Goal: Task Accomplishment & Management: Use online tool/utility

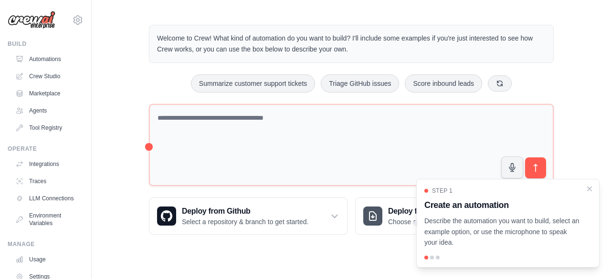
click at [37, 114] on link "Agents" at bounding box center [47, 110] width 72 height 15
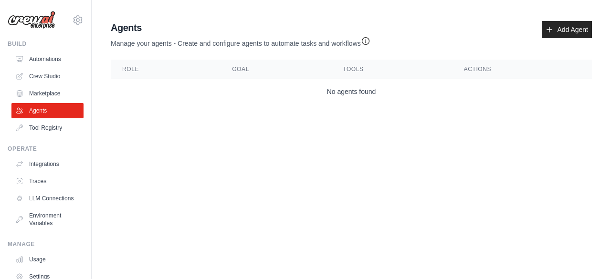
click at [47, 97] on link "Marketplace" at bounding box center [47, 93] width 72 height 15
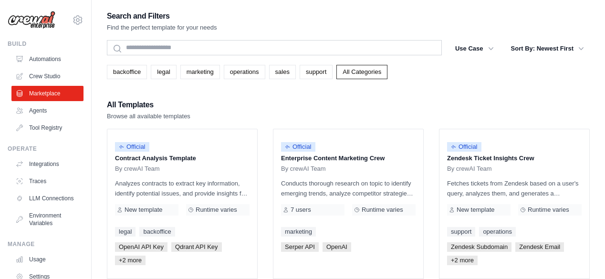
click at [46, 107] on link "Agents" at bounding box center [47, 110] width 72 height 15
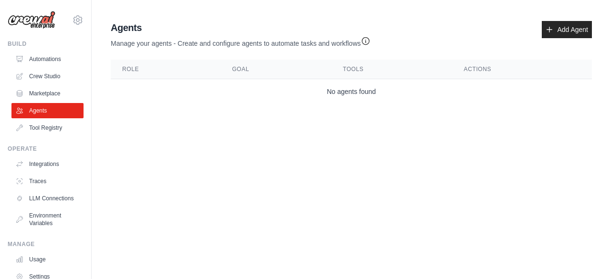
click at [574, 27] on link "Add Agent" at bounding box center [567, 29] width 50 height 17
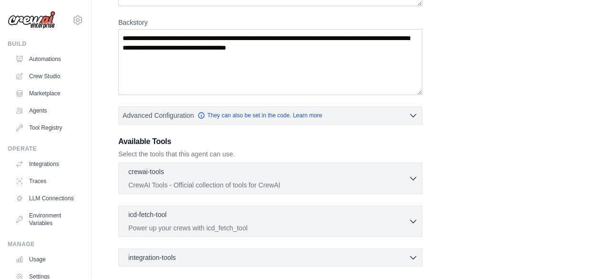
scroll to position [230, 0]
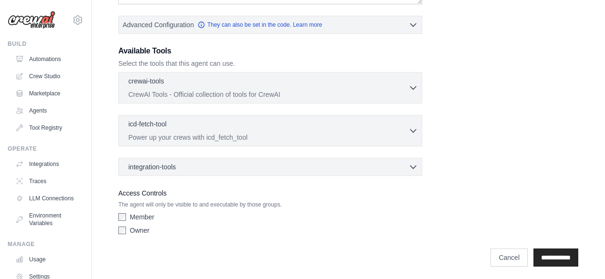
click at [368, 90] on p "CrewAI Tools - Official collection of tools for CrewAI" at bounding box center [268, 95] width 280 height 10
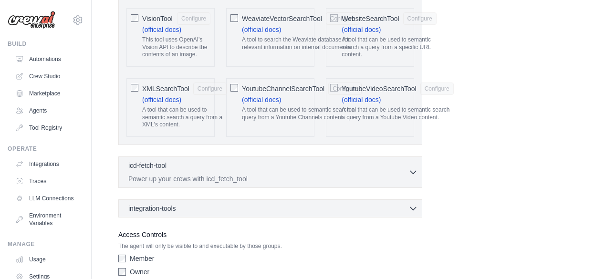
scroll to position [2166, 0]
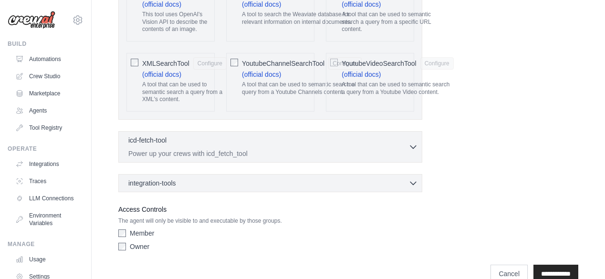
click at [250, 136] on div "icd-fetch-tool 0 selected" at bounding box center [268, 141] width 280 height 11
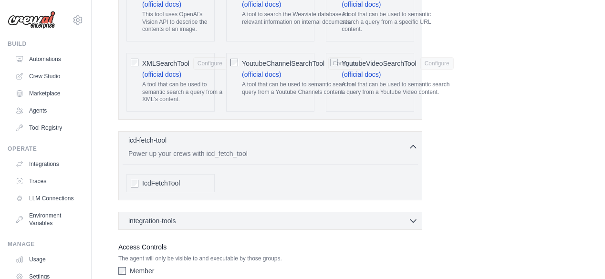
click at [284, 149] on p "Power up your crews with icd_fetch_tool" at bounding box center [268, 154] width 280 height 10
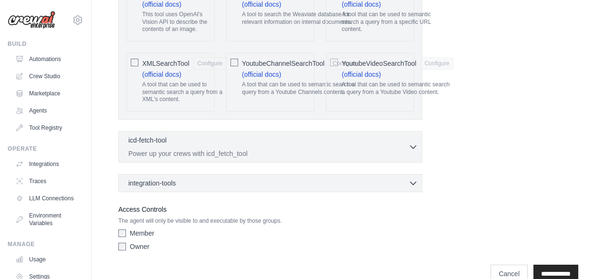
click at [251, 178] on div "integration-tools 0 selected" at bounding box center [273, 183] width 290 height 10
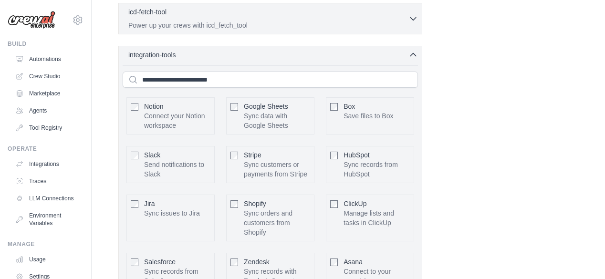
scroll to position [2294, 0]
click at [316, 66] on div "Notion Connect your Notion workspace Box Slack" at bounding box center [270, 214] width 295 height 296
click at [314, 51] on div "integration-tools 0 selected" at bounding box center [273, 56] width 290 height 10
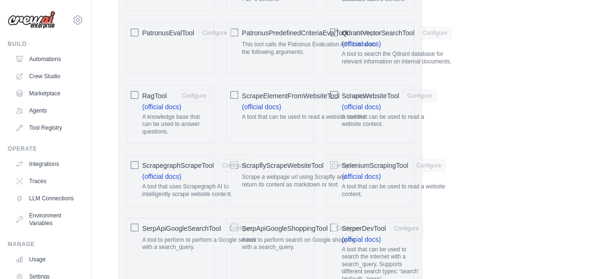
scroll to position [1311, 0]
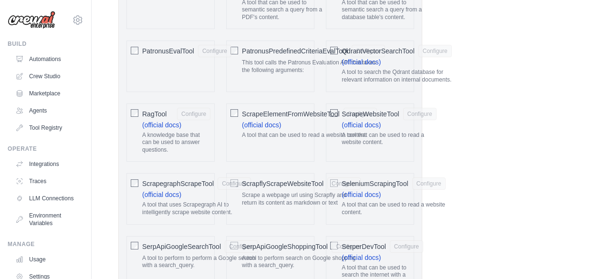
click at [396, 138] on p "A tool that can be used to read a website content." at bounding box center [389, 139] width 94 height 15
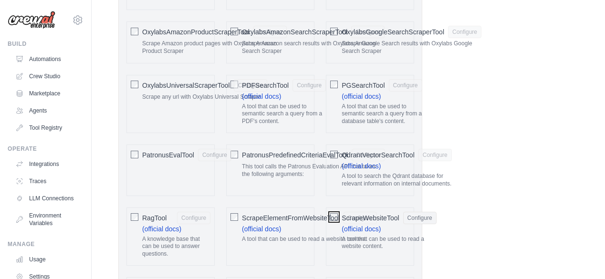
scroll to position [1207, 0]
click at [336, 214] on span "ScrapeElementFromWebsiteTool" at bounding box center [290, 218] width 97 height 10
click at [334, 212] on div "ScrapeElementFromWebsiteTool Configure" at bounding box center [309, 218] width 135 height 12
click at [392, 213] on span "ScrapeWebsiteTool" at bounding box center [370, 218] width 57 height 10
click at [48, 124] on link "Tool Registry" at bounding box center [47, 127] width 72 height 15
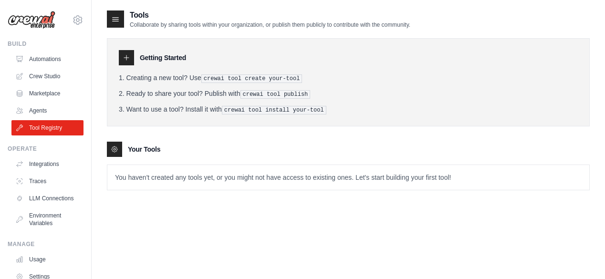
click at [125, 58] on icon at bounding box center [126, 57] width 5 height 5
click at [215, 79] on pre "crewai tool create your-tool" at bounding box center [251, 78] width 101 height 9
click at [217, 113] on div "Getting Started Creating a new tool? Use crewai tool create your-tool Ready to …" at bounding box center [348, 82] width 483 height 88
click at [148, 147] on h3 "Your Tools" at bounding box center [144, 150] width 32 height 10
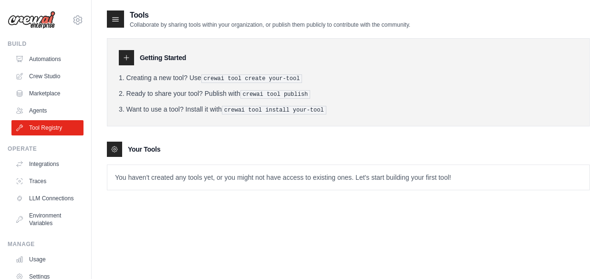
scroll to position [19, 0]
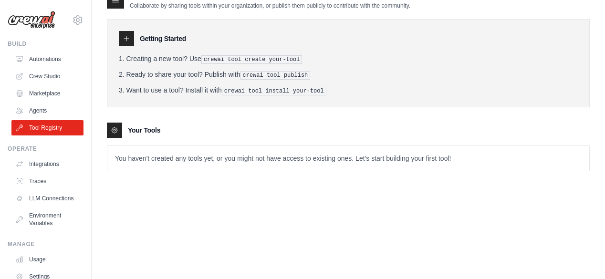
click at [127, 38] on icon at bounding box center [127, 39] width 8 height 8
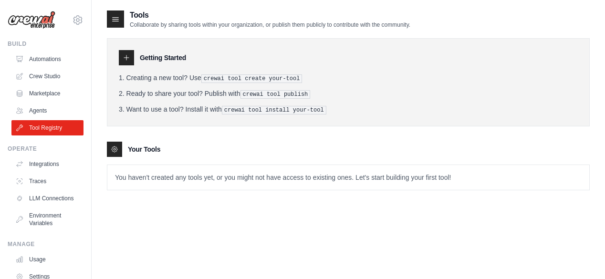
scroll to position [0, 0]
click at [117, 17] on icon at bounding box center [116, 19] width 10 height 10
click at [114, 20] on icon at bounding box center [116, 20] width 6 height 4
drag, startPoint x: 207, startPoint y: 78, endPoint x: 218, endPoint y: 81, distance: 10.8
click at [218, 81] on pre "crewai tool create your-tool" at bounding box center [251, 78] width 101 height 9
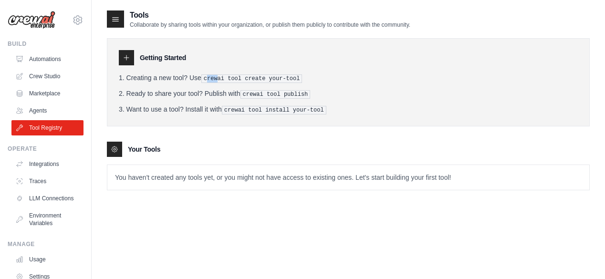
click at [218, 81] on pre "crewai tool create your-tool" at bounding box center [251, 78] width 101 height 9
drag, startPoint x: 245, startPoint y: 93, endPoint x: 309, endPoint y: 95, distance: 63.5
click at [309, 95] on pre "crewai tool publish" at bounding box center [275, 94] width 70 height 9
click at [51, 76] on link "Crew Studio" at bounding box center [47, 76] width 72 height 15
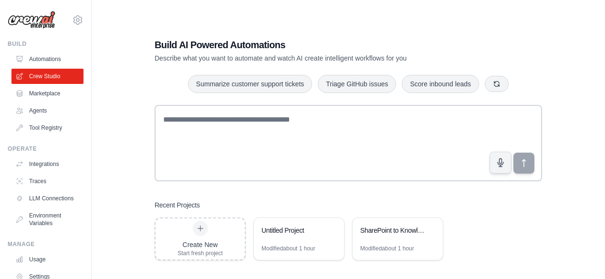
click at [333, 230] on icon at bounding box center [332, 231] width 6 height 6
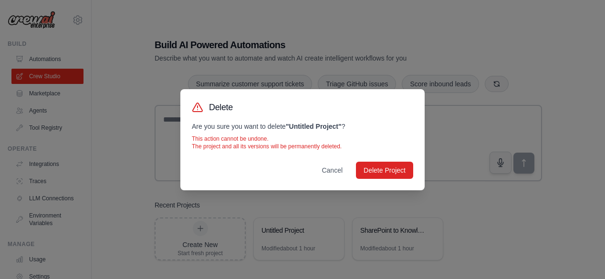
click at [389, 169] on button "Delete Project" at bounding box center [384, 170] width 57 height 17
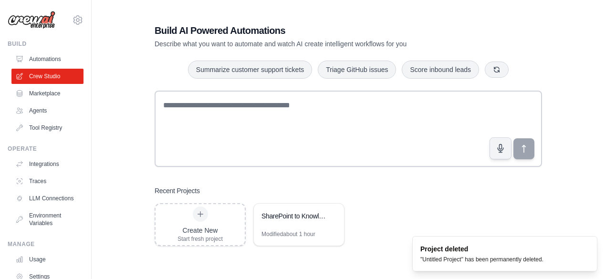
scroll to position [19, 0]
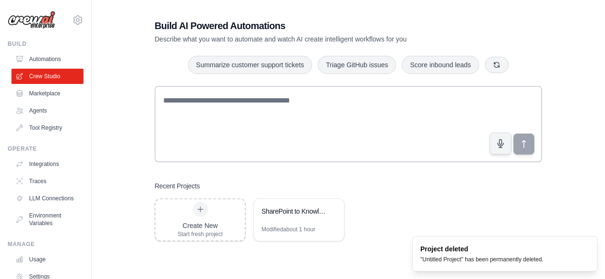
click at [315, 219] on div "SharePoint to Knowledge Graph Ingestion" at bounding box center [299, 212] width 90 height 27
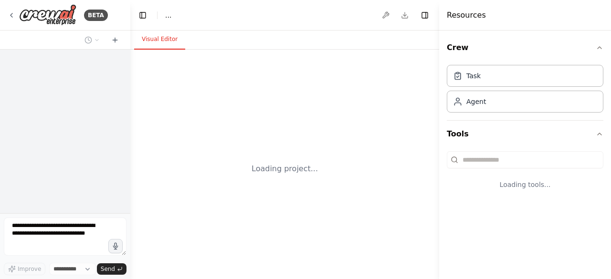
select select "****"
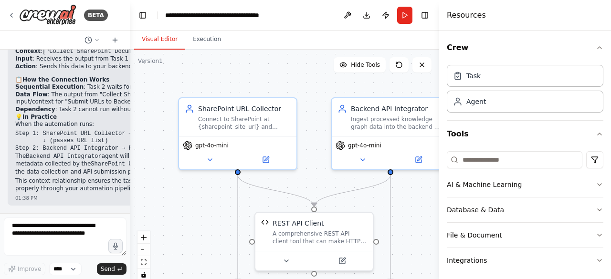
scroll to position [3959, 0]
click at [144, 263] on icon "fit view" at bounding box center [144, 262] width 6 height 5
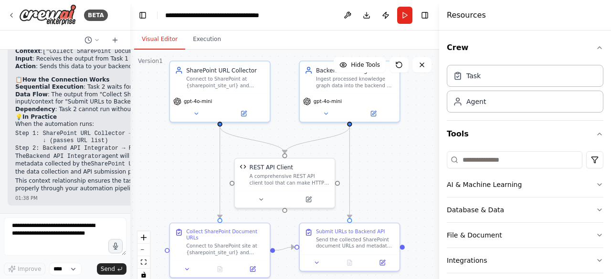
click at [144, 263] on icon "fit view" at bounding box center [144, 262] width 6 height 5
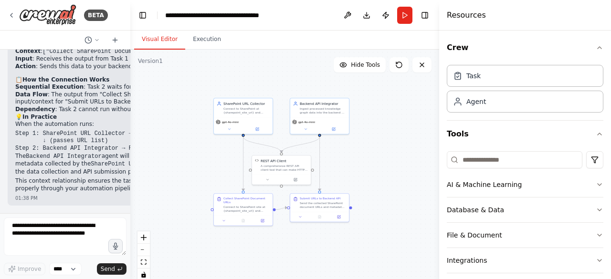
drag, startPoint x: 172, startPoint y: 174, endPoint x: 210, endPoint y: 167, distance: 38.7
click at [210, 167] on div ".deletable-edge-delete-btn { width: 20px; height: 20px; border: 0px solid #ffff…" at bounding box center [284, 169] width 309 height 239
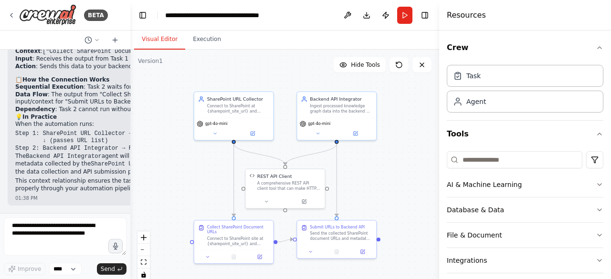
drag, startPoint x: 210, startPoint y: 167, endPoint x: 189, endPoint y: 185, distance: 27.4
click at [189, 185] on div ".deletable-edge-delete-btn { width: 20px; height: 20px; border: 0px solid #ffff…" at bounding box center [284, 169] width 309 height 239
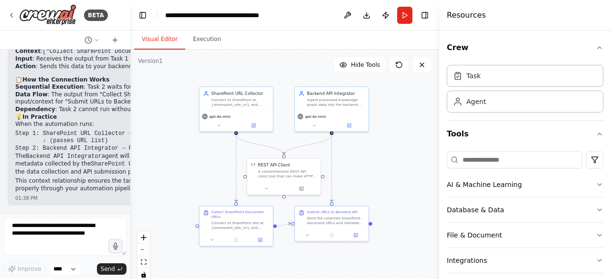
drag, startPoint x: 161, startPoint y: 127, endPoint x: 168, endPoint y: 121, distance: 9.4
click at [168, 121] on div ".deletable-edge-delete-btn { width: 20px; height: 20px; border: 0px solid #ffff…" at bounding box center [284, 169] width 309 height 239
click at [171, 122] on div ".deletable-edge-delete-btn { width: 20px; height: 20px; border: 0px solid #ffff…" at bounding box center [284, 169] width 309 height 239
